Goal: Information Seeking & Learning: Learn about a topic

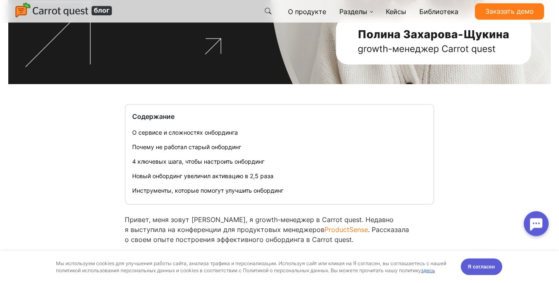
scroll to position [380, 0]
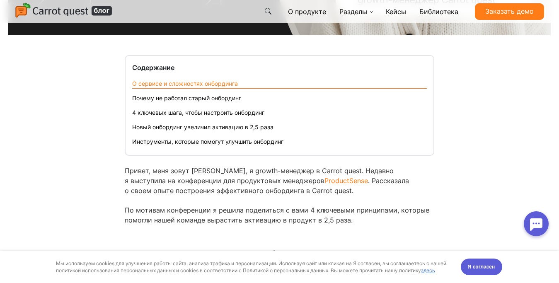
click at [182, 82] on link "О сервисе и сложностях онбординга" at bounding box center [185, 83] width 106 height 7
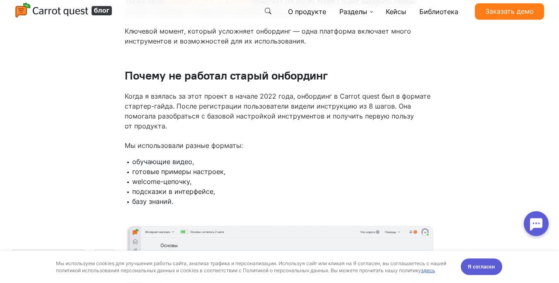
scroll to position [771, 0]
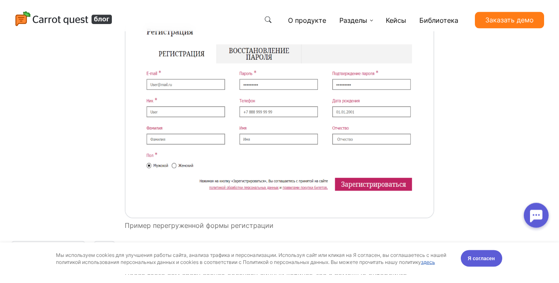
scroll to position [2764, 0]
